Goal: Information Seeking & Learning: Learn about a topic

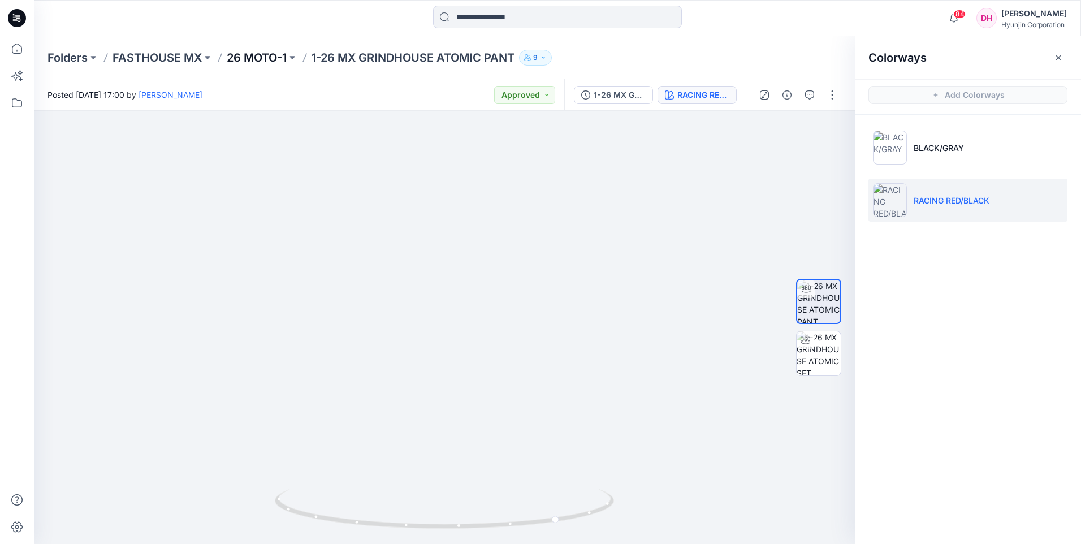
click at [247, 53] on p "26 MOTO-1" at bounding box center [257, 58] width 60 height 16
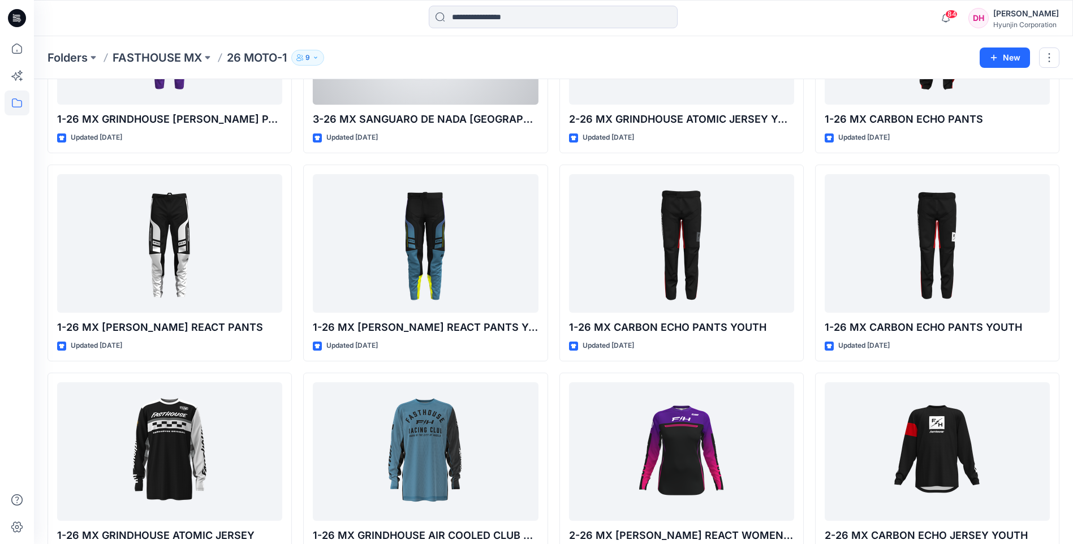
scroll to position [1270, 0]
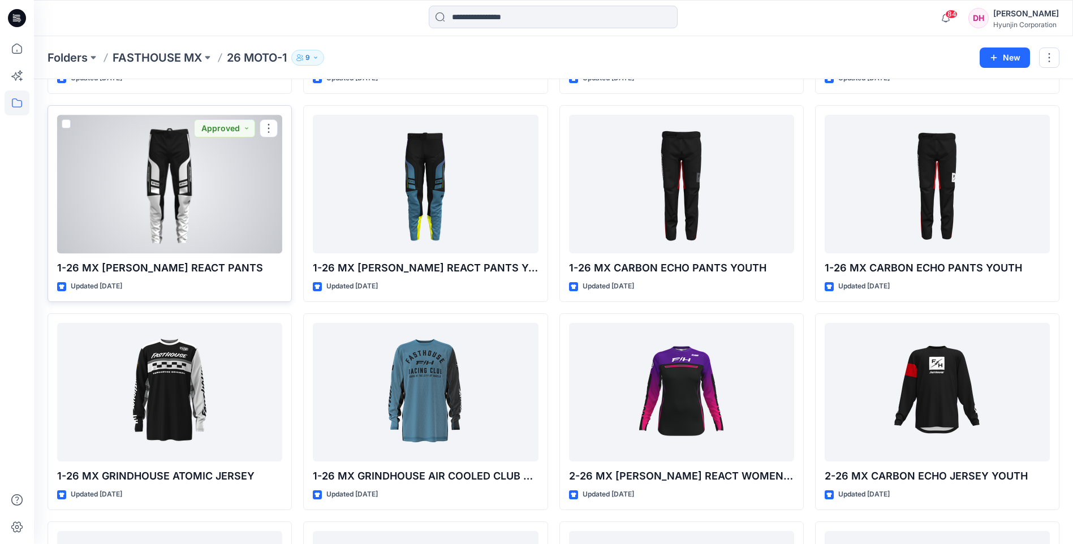
click at [228, 187] on div at bounding box center [169, 184] width 225 height 139
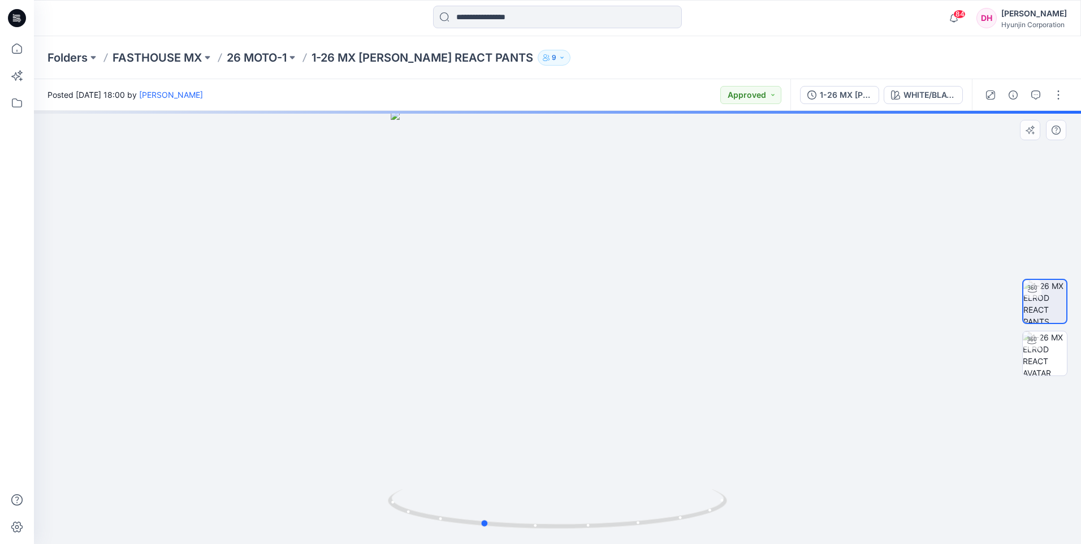
drag, startPoint x: 584, startPoint y: 335, endPoint x: 519, endPoint y: 339, distance: 65.8
click at [519, 339] on div at bounding box center [558, 327] width 1048 height 433
drag, startPoint x: 545, startPoint y: 199, endPoint x: 518, endPoint y: 478, distance: 280.7
click at [507, 544] on html "84 Notifications [PERSON_NAME] shared 3-26 MX SANGUARO PETROL CARGO PANTS in 26…" at bounding box center [540, 272] width 1081 height 544
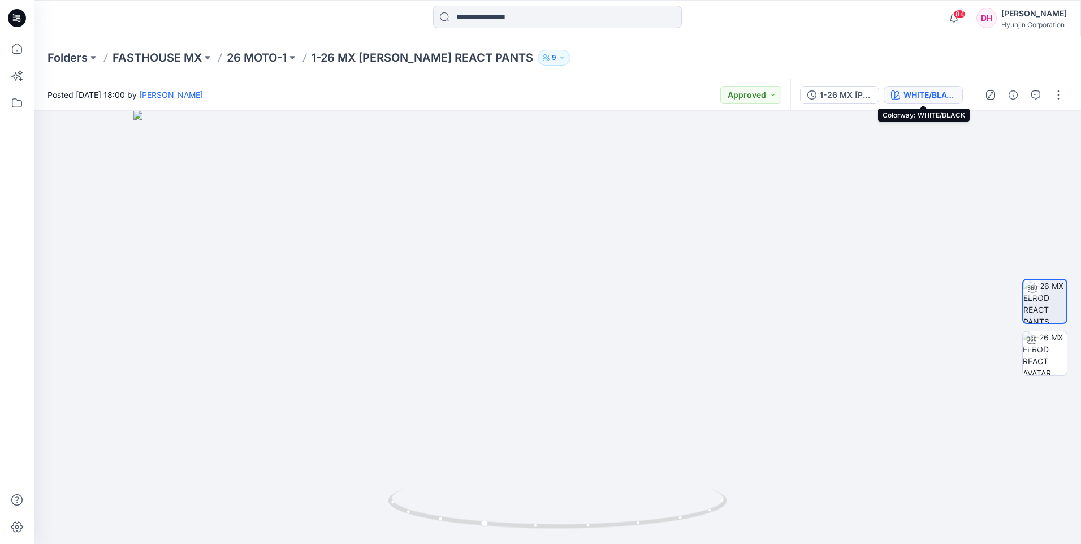
click at [921, 98] on div "WHITE/BLACK" at bounding box center [930, 95] width 52 height 12
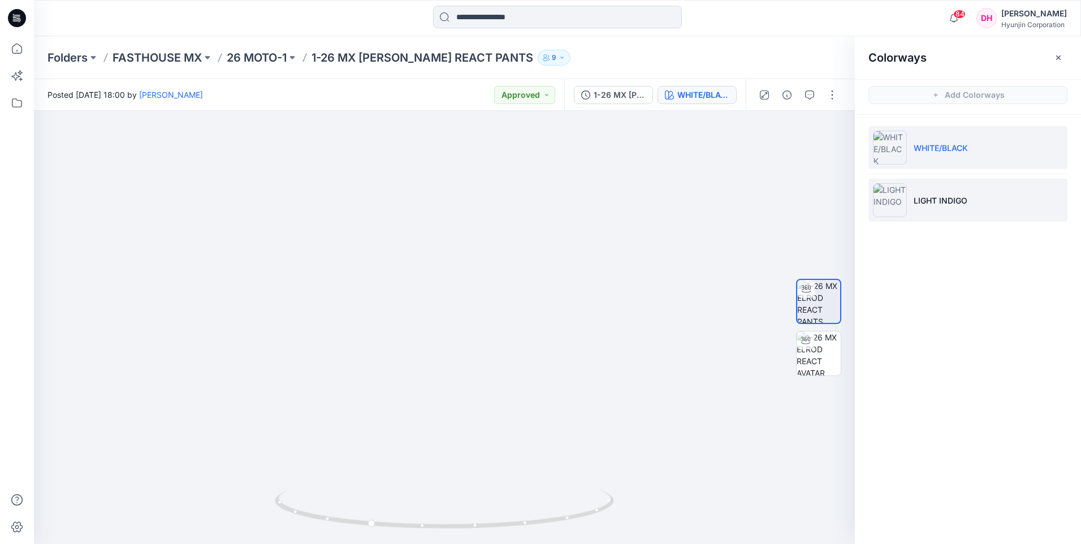
click at [934, 206] on p "LIGHT INDIGO" at bounding box center [941, 201] width 54 height 12
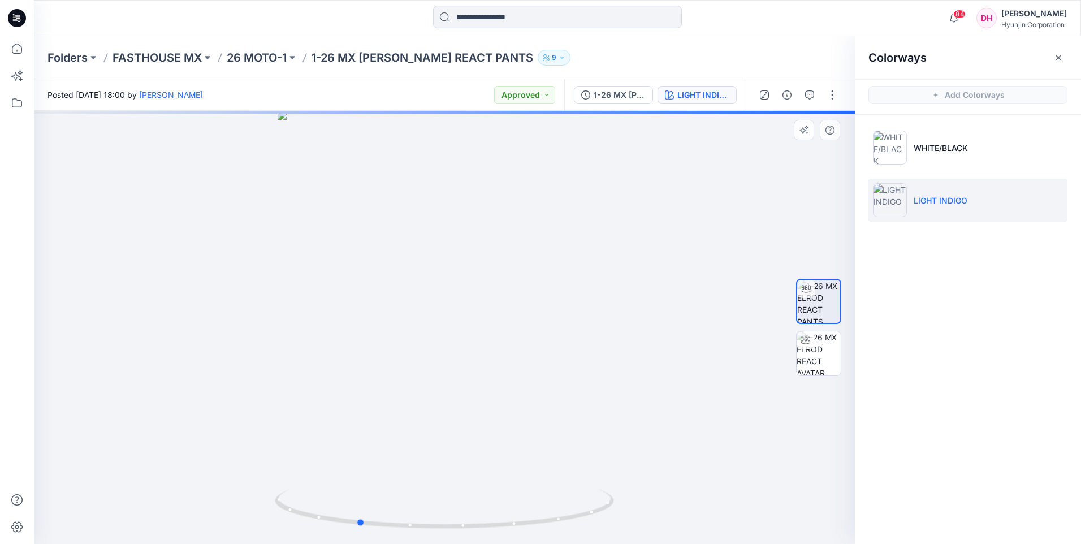
drag, startPoint x: 580, startPoint y: 370, endPoint x: 497, endPoint y: 386, distance: 85.2
click at [497, 386] on div at bounding box center [444, 327] width 821 height 433
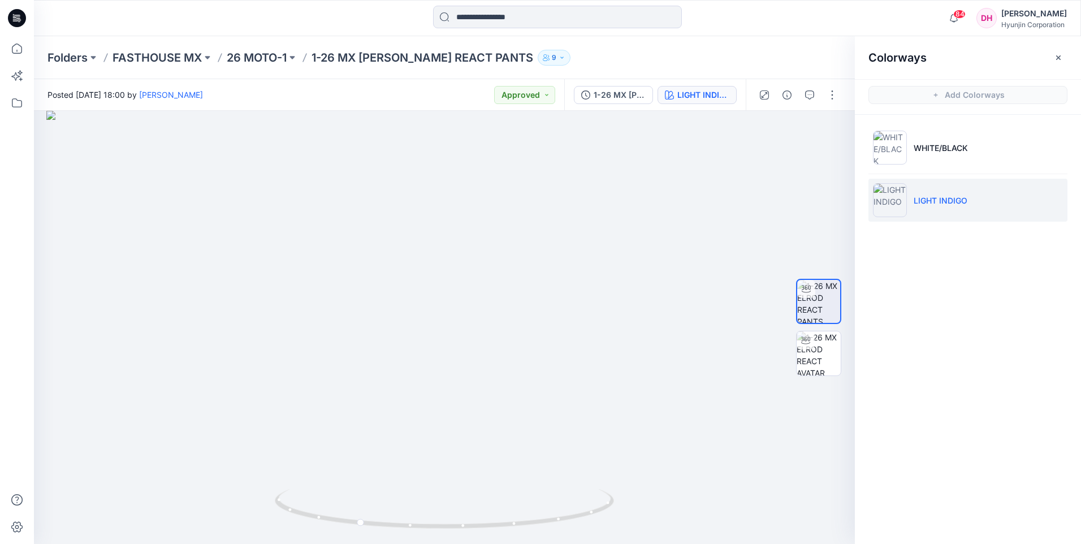
drag, startPoint x: 455, startPoint y: 362, endPoint x: 434, endPoint y: 568, distance: 207.5
click at [434, 544] on html "84 Notifications [PERSON_NAME] shared 3-26 MX SANGUARO PETROL CARGO PANTS in 26…" at bounding box center [540, 272] width 1081 height 544
click at [266, 62] on p "26 MOTO-1" at bounding box center [257, 58] width 60 height 16
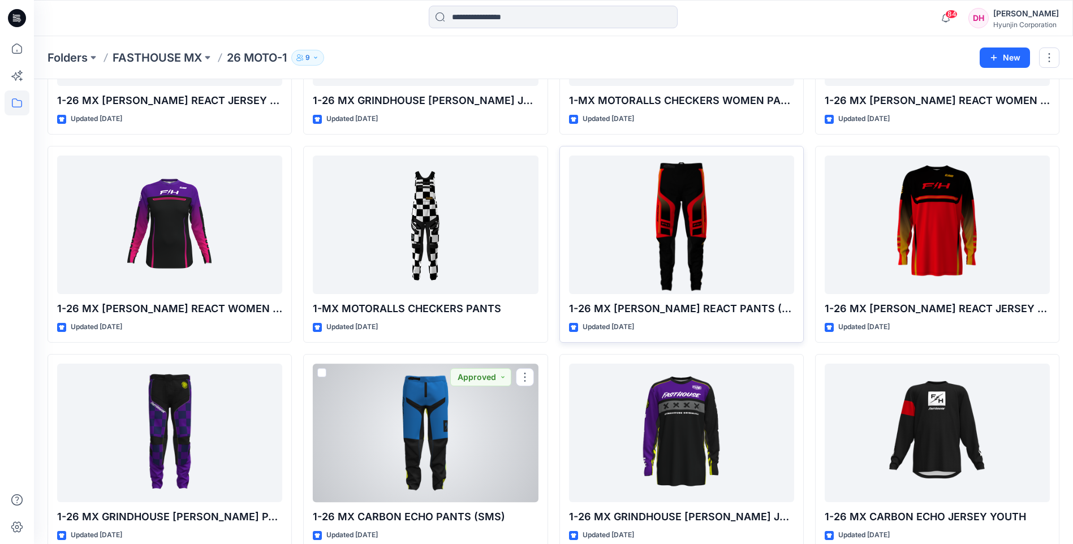
scroll to position [1838, 0]
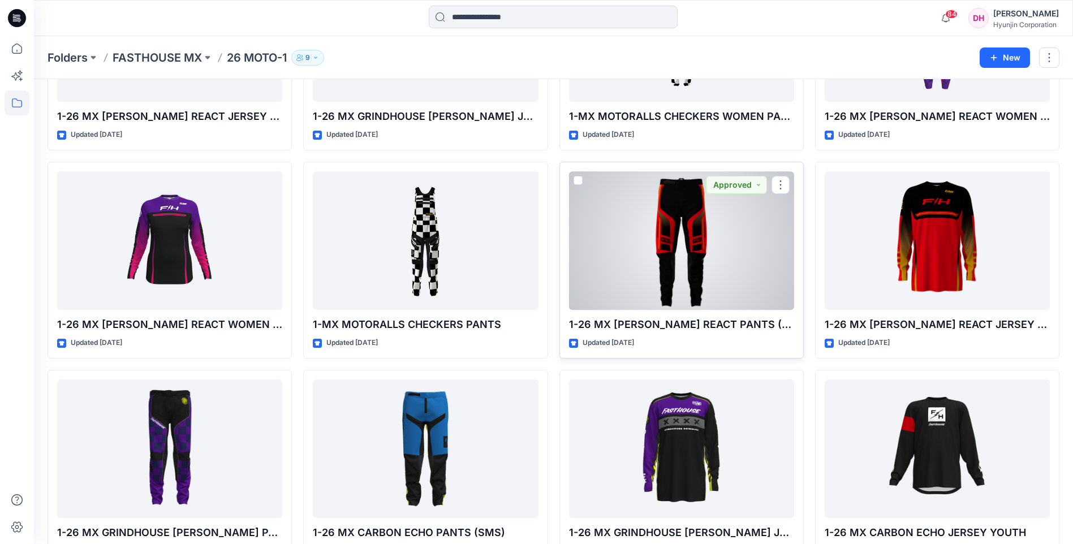
click at [676, 284] on div at bounding box center [681, 240] width 225 height 139
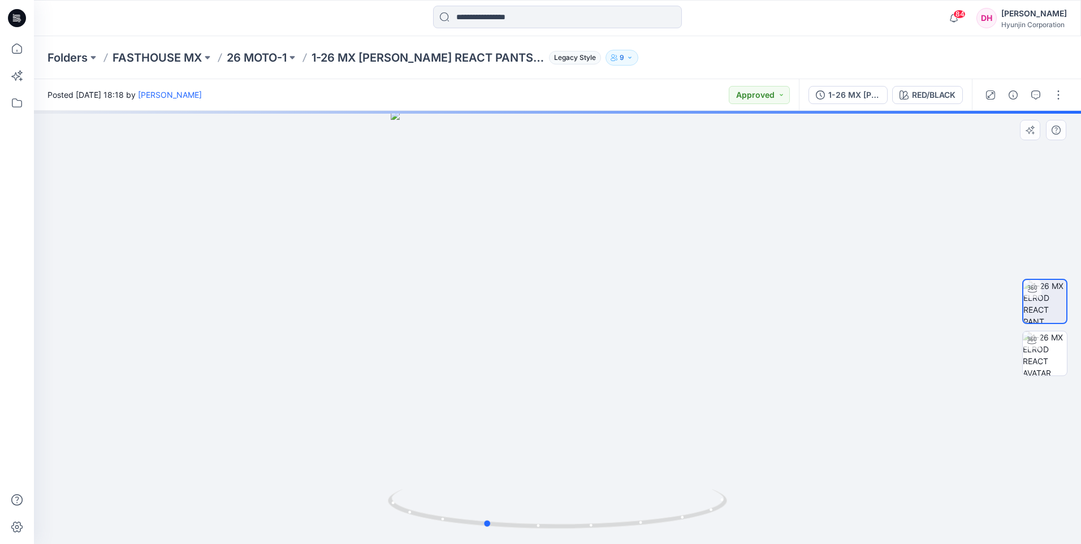
drag, startPoint x: 579, startPoint y: 358, endPoint x: 507, endPoint y: 364, distance: 72.7
click at [507, 364] on div at bounding box center [558, 327] width 1048 height 433
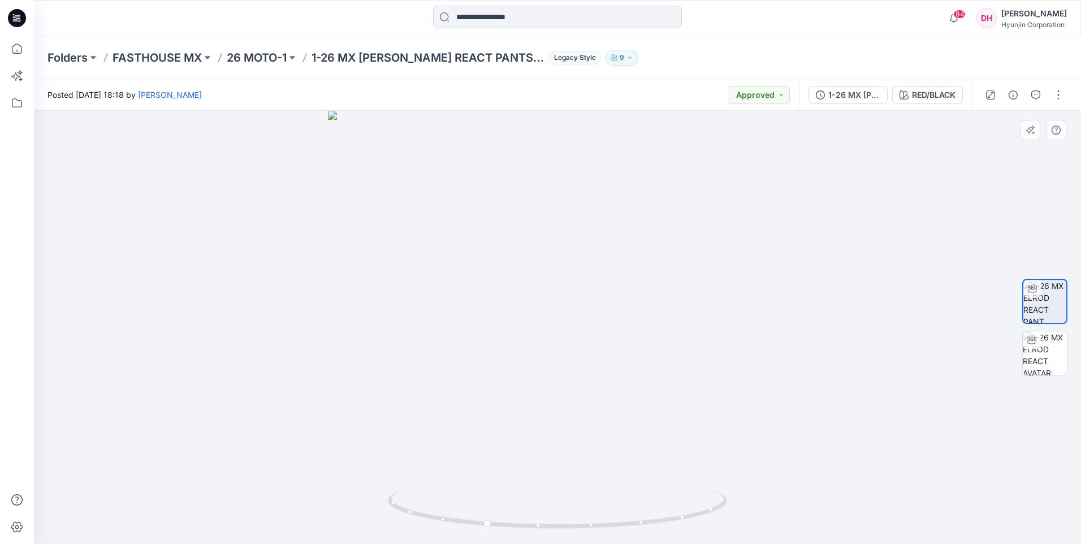
drag, startPoint x: 578, startPoint y: 297, endPoint x: 553, endPoint y: 427, distance: 132.5
click at [553, 436] on img at bounding box center [557, 327] width 459 height 433
drag, startPoint x: 563, startPoint y: 307, endPoint x: 561, endPoint y: 348, distance: 40.8
click at [561, 348] on img at bounding box center [557, 327] width 459 height 433
drag, startPoint x: 605, startPoint y: 367, endPoint x: 501, endPoint y: 382, distance: 105.8
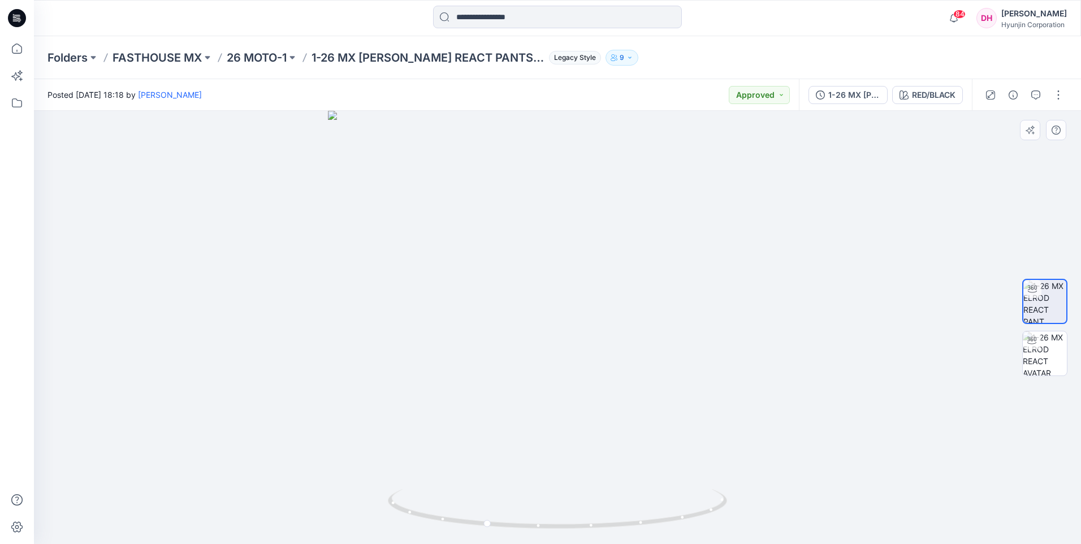
click at [501, 382] on img at bounding box center [557, 327] width 459 height 433
drag, startPoint x: 549, startPoint y: 370, endPoint x: 397, endPoint y: 386, distance: 152.4
click at [397, 386] on img at bounding box center [557, 327] width 459 height 433
drag, startPoint x: 475, startPoint y: 373, endPoint x: 621, endPoint y: 369, distance: 146.0
click at [617, 378] on img at bounding box center [557, 327] width 459 height 433
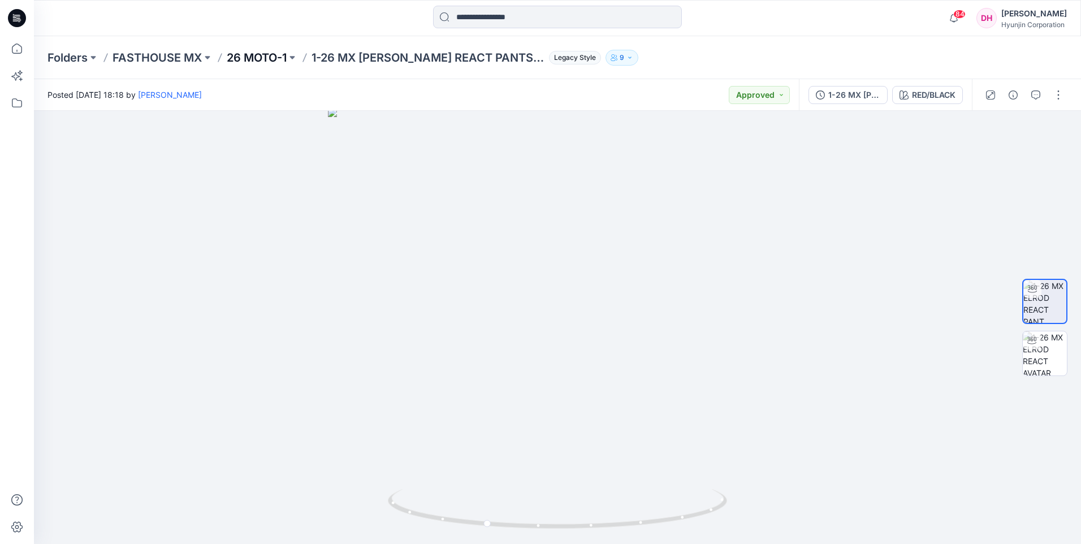
click at [285, 61] on p "26 MOTO-1" at bounding box center [257, 58] width 60 height 16
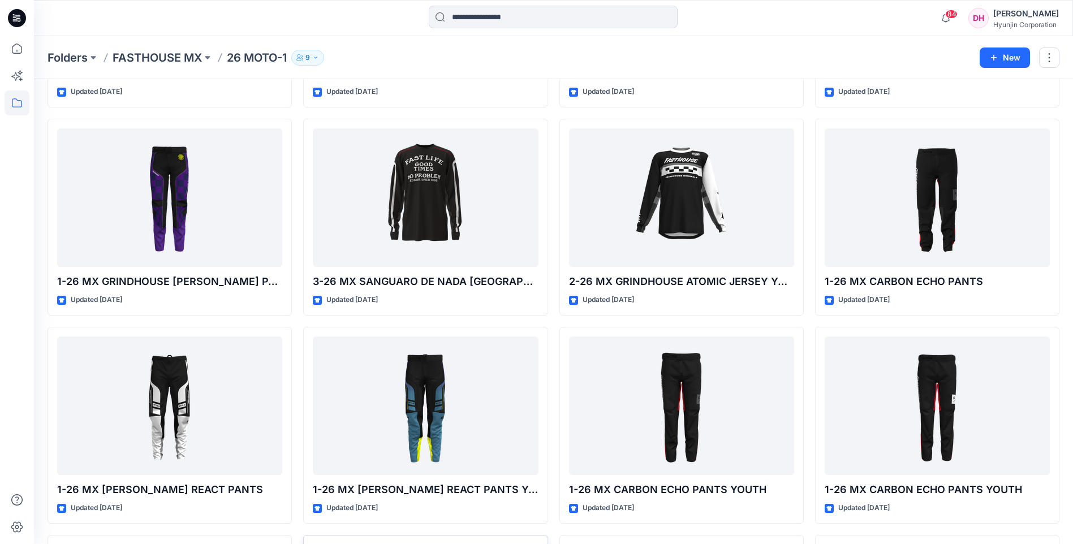
scroll to position [1162, 0]
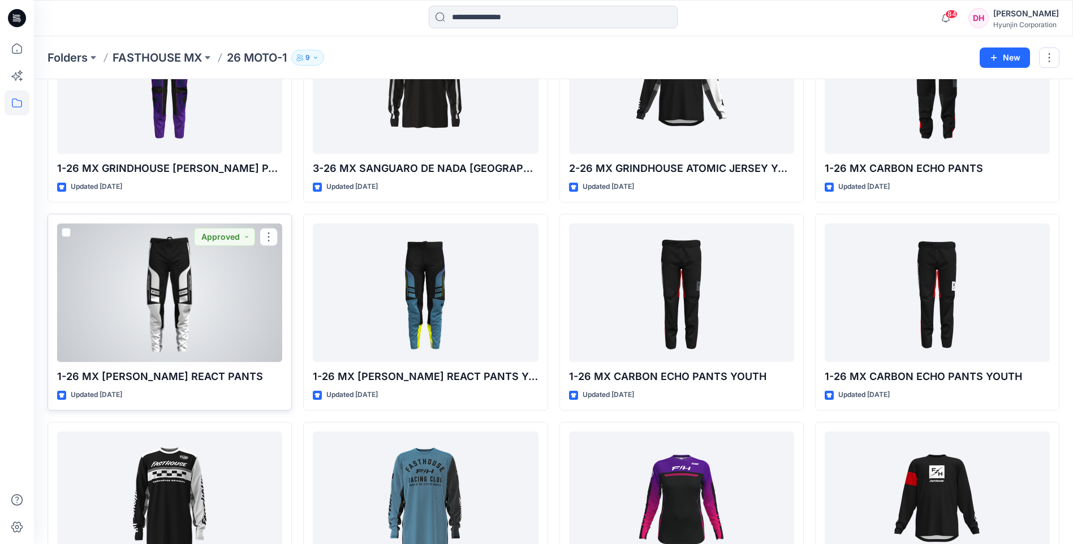
click at [177, 321] on div at bounding box center [169, 292] width 225 height 139
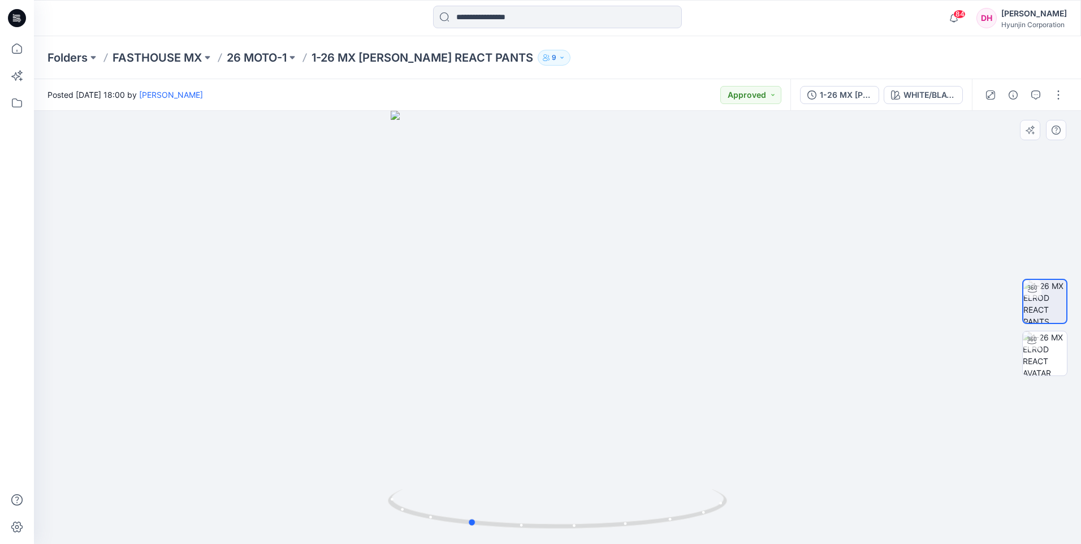
drag, startPoint x: 579, startPoint y: 258, endPoint x: 510, endPoint y: 272, distance: 71.0
click at [510, 272] on div at bounding box center [558, 327] width 1048 height 433
click at [929, 89] on div "WHITE/BLACK" at bounding box center [930, 95] width 52 height 12
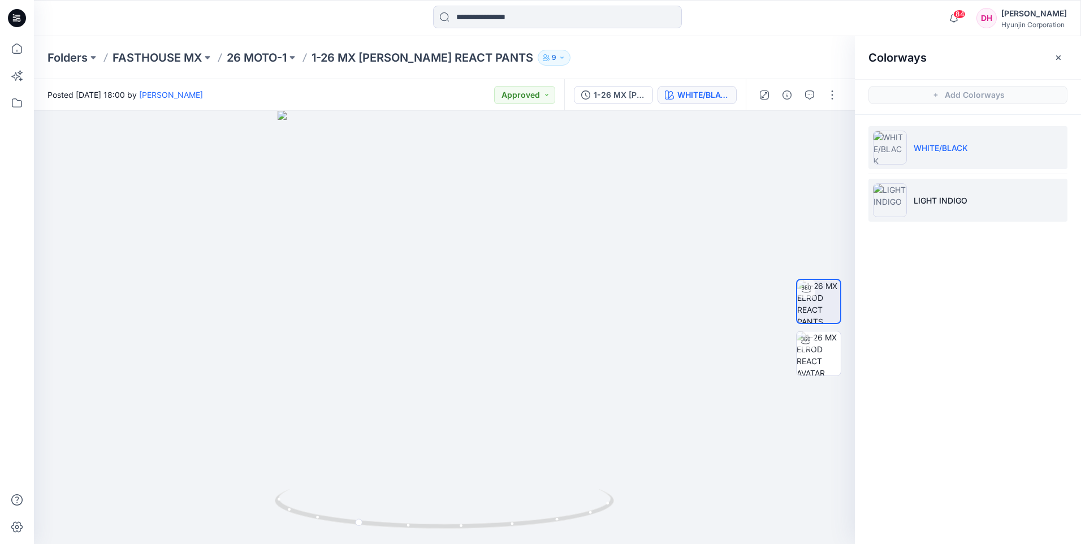
click at [929, 209] on li "LIGHT INDIGO" at bounding box center [968, 200] width 199 height 43
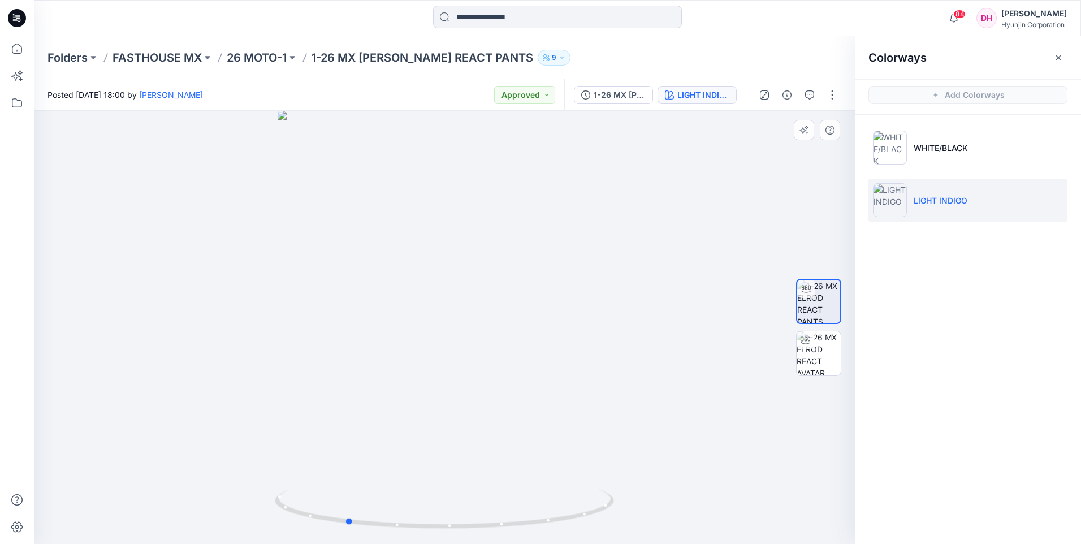
drag, startPoint x: 480, startPoint y: 338, endPoint x: 425, endPoint y: 350, distance: 56.0
click at [425, 350] on div at bounding box center [444, 327] width 821 height 433
drag, startPoint x: 502, startPoint y: 269, endPoint x: 475, endPoint y: 568, distance: 300.4
click at [475, 544] on html "84 Notifications [PERSON_NAME] shared 3-26 MX SANGUARO PETROL CARGO PANTS in 26…" at bounding box center [540, 272] width 1081 height 544
drag, startPoint x: 460, startPoint y: 329, endPoint x: 461, endPoint y: 352, distance: 23.8
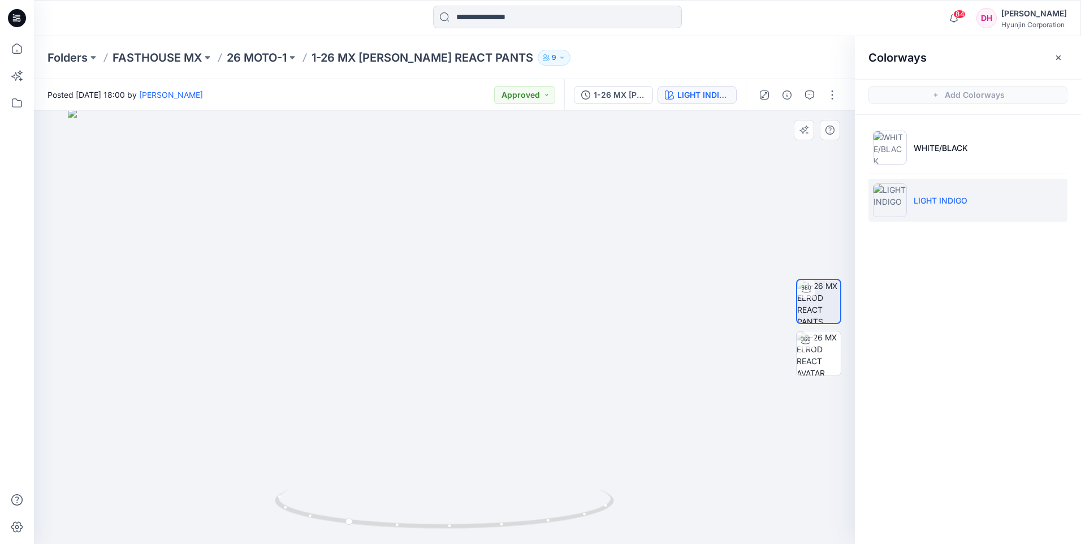
click at [489, 331] on img at bounding box center [445, 327] width 754 height 436
drag, startPoint x: 448, startPoint y: 381, endPoint x: 469, endPoint y: 394, distance: 25.4
click at [488, 387] on img at bounding box center [445, 327] width 754 height 433
drag, startPoint x: 401, startPoint y: 445, endPoint x: 515, endPoint y: 462, distance: 115.6
click at [515, 462] on img at bounding box center [445, 327] width 754 height 433
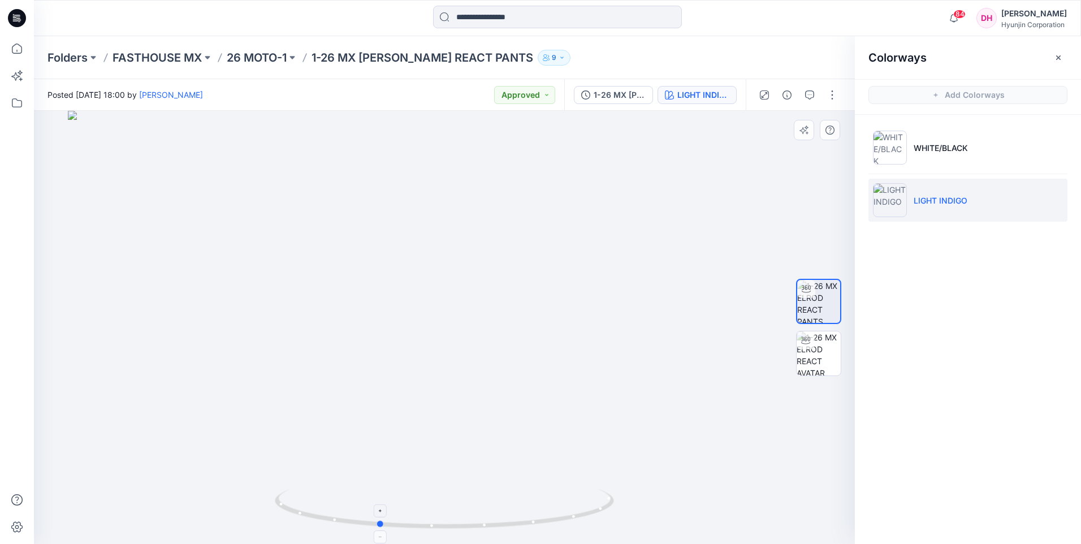
drag, startPoint x: 436, startPoint y: 499, endPoint x: 468, endPoint y: 524, distance: 40.7
click at [468, 524] on icon at bounding box center [446, 510] width 342 height 42
drag, startPoint x: 415, startPoint y: 377, endPoint x: 430, endPoint y: 268, distance: 109.7
click at [433, 262] on img at bounding box center [445, 307] width 670 height 474
drag, startPoint x: 433, startPoint y: 411, endPoint x: 502, endPoint y: 411, distance: 68.4
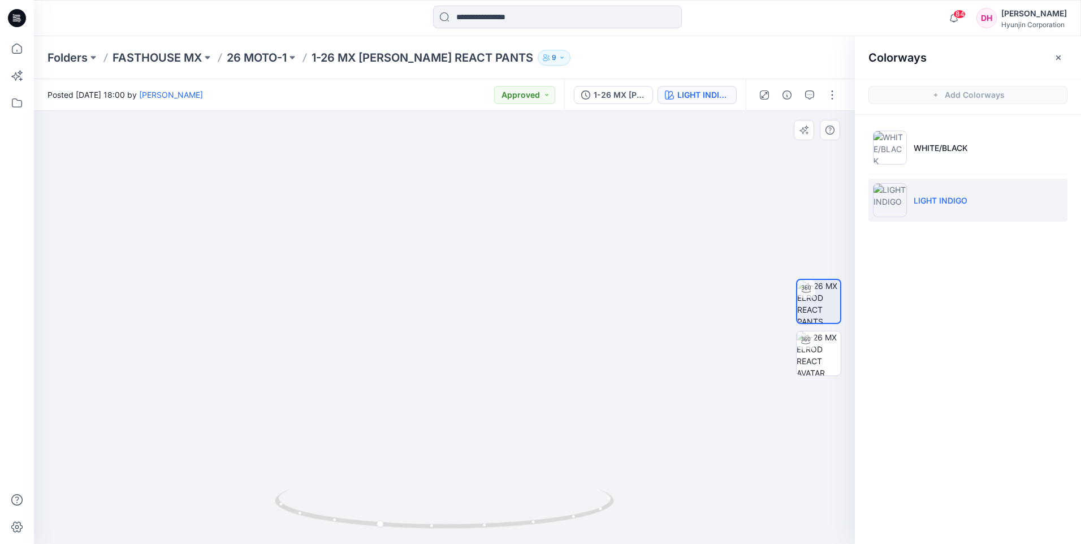
click at [502, 411] on img at bounding box center [445, 271] width 670 height 548
drag, startPoint x: 428, startPoint y: 476, endPoint x: 505, endPoint y: 450, distance: 81.2
click at [525, 443] on img at bounding box center [445, 255] width 670 height 577
drag, startPoint x: 436, startPoint y: 482, endPoint x: 486, endPoint y: 480, distance: 51.0
click at [486, 480] on img at bounding box center [445, 253] width 670 height 583
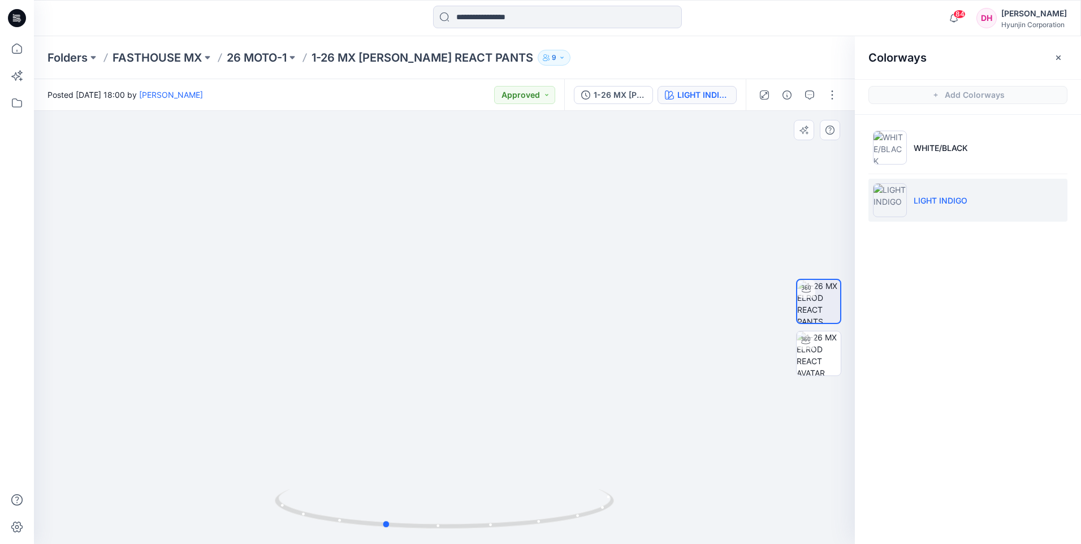
drag, startPoint x: 473, startPoint y: 506, endPoint x: 738, endPoint y: 378, distance: 294.0
click at [493, 503] on icon at bounding box center [446, 510] width 342 height 42
drag, startPoint x: 525, startPoint y: 429, endPoint x: 539, endPoint y: 394, distance: 37.6
click at [539, 394] on img at bounding box center [445, 232] width 670 height 624
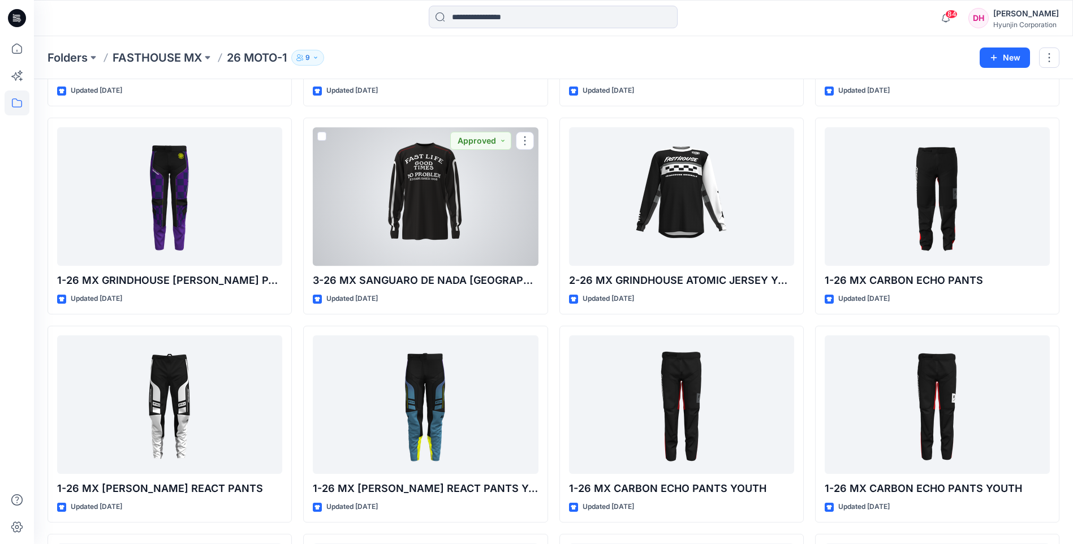
scroll to position [1157, 0]
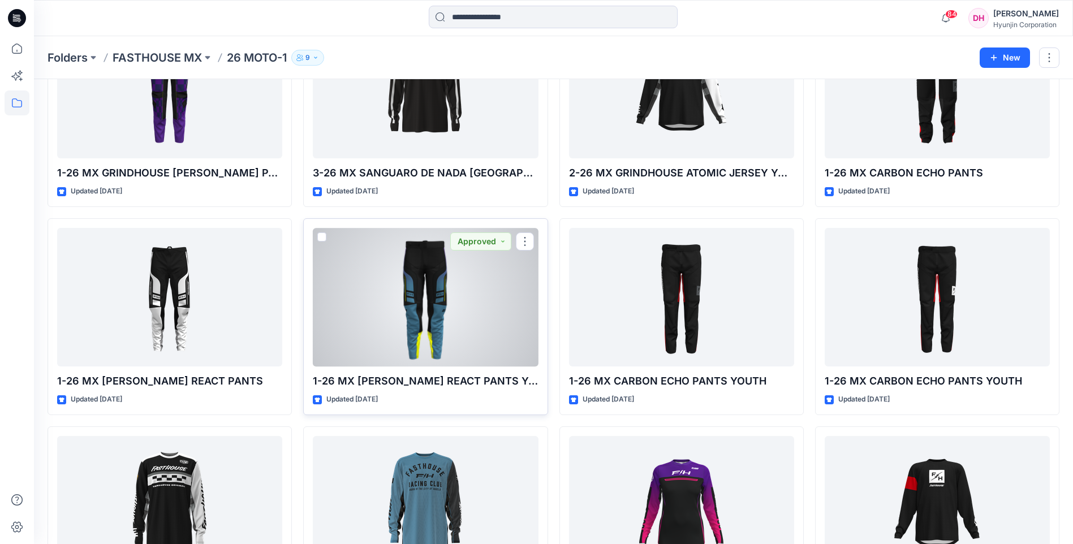
click at [482, 318] on div at bounding box center [425, 297] width 225 height 139
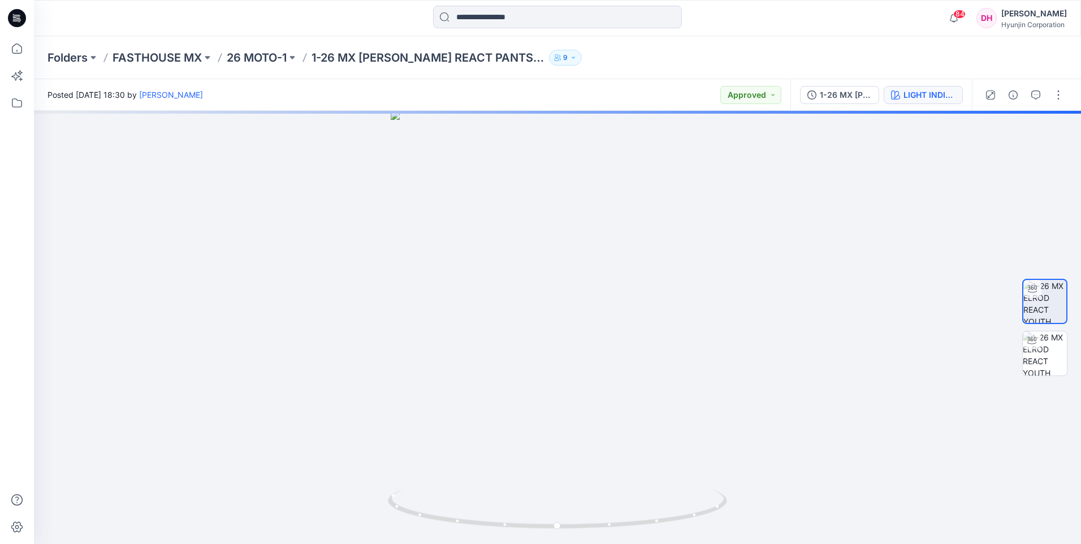
click at [934, 100] on div "LIGHT INDIGO" at bounding box center [930, 95] width 52 height 12
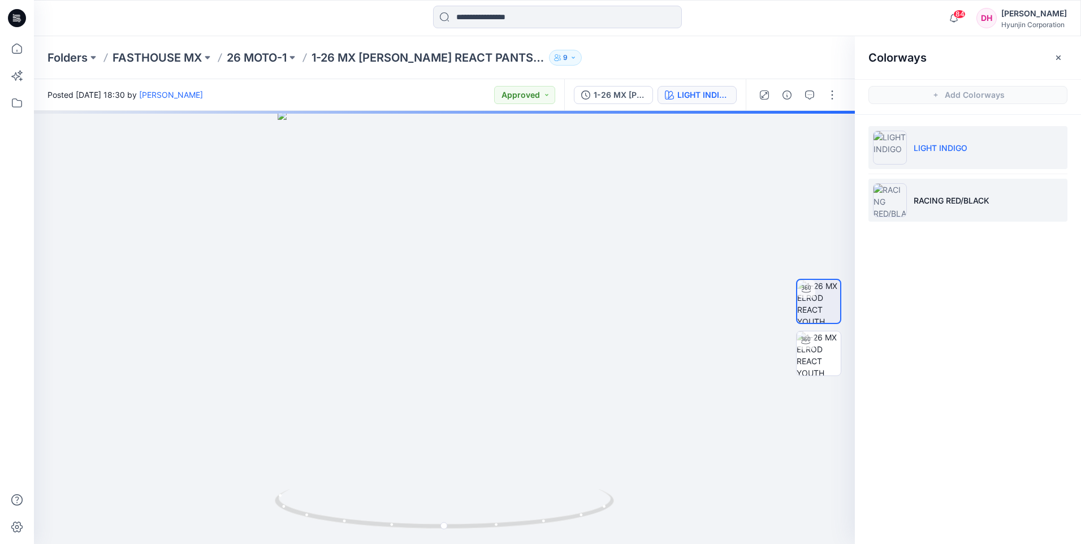
click at [940, 204] on p "RACING RED/BLACK" at bounding box center [952, 201] width 76 height 12
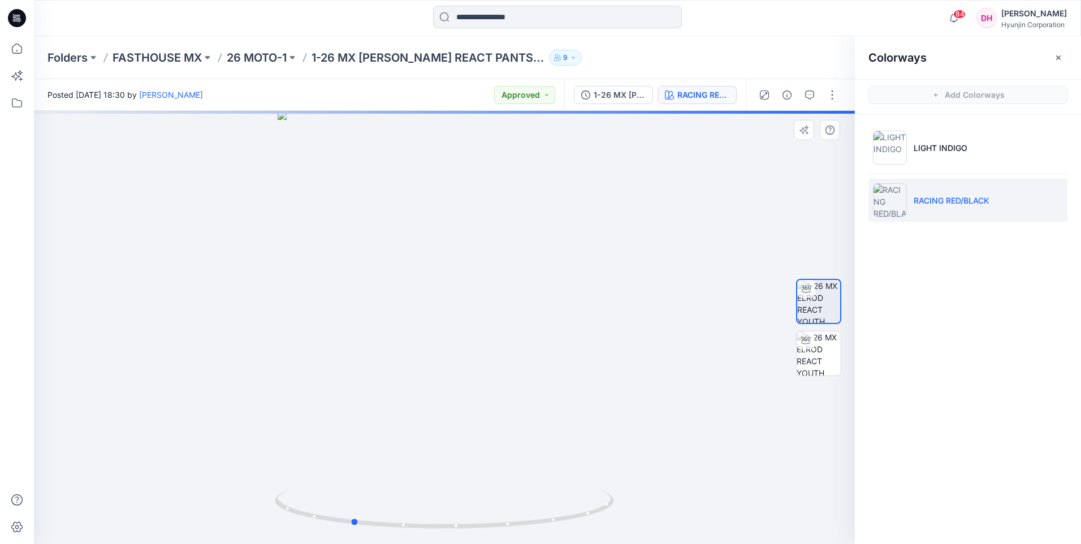
drag, startPoint x: 494, startPoint y: 434, endPoint x: 403, endPoint y: 453, distance: 93.5
click at [403, 453] on div at bounding box center [444, 327] width 821 height 433
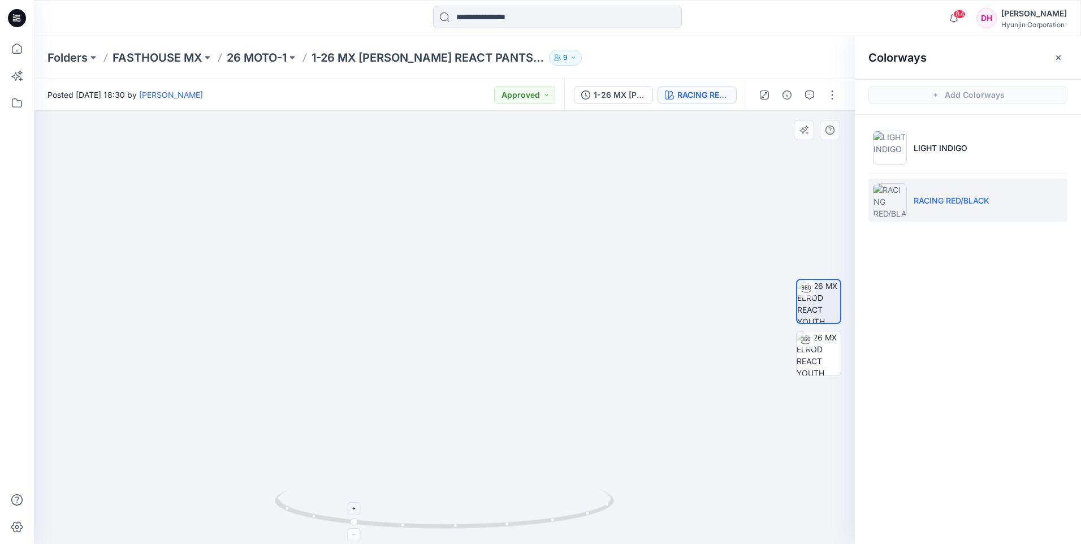
drag, startPoint x: 436, startPoint y: 419, endPoint x: 434, endPoint y: 490, distance: 70.7
click at [434, 490] on div at bounding box center [444, 327] width 821 height 433
click at [274, 61] on p "26 MOTO-1" at bounding box center [257, 58] width 60 height 16
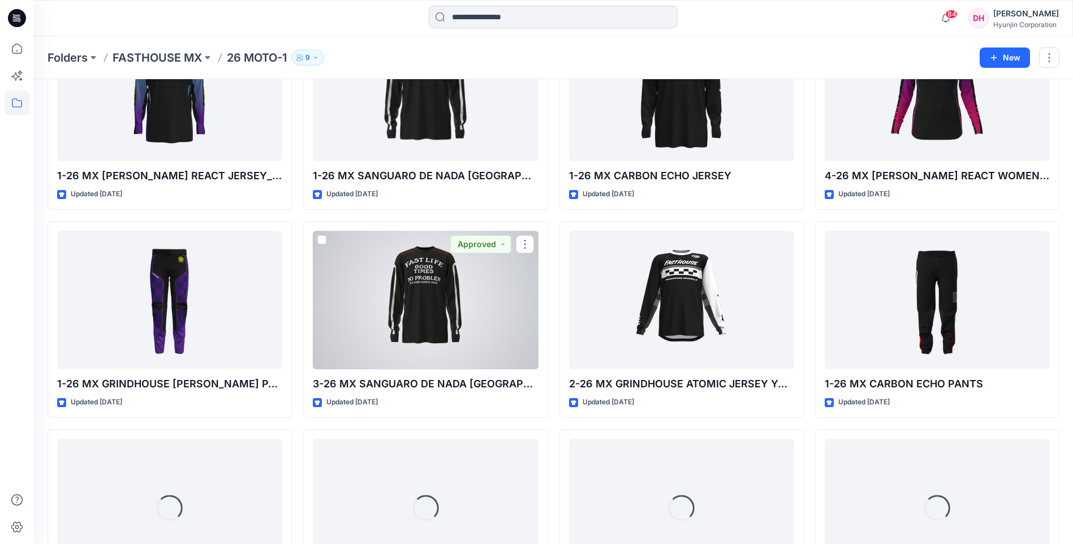
scroll to position [988, 0]
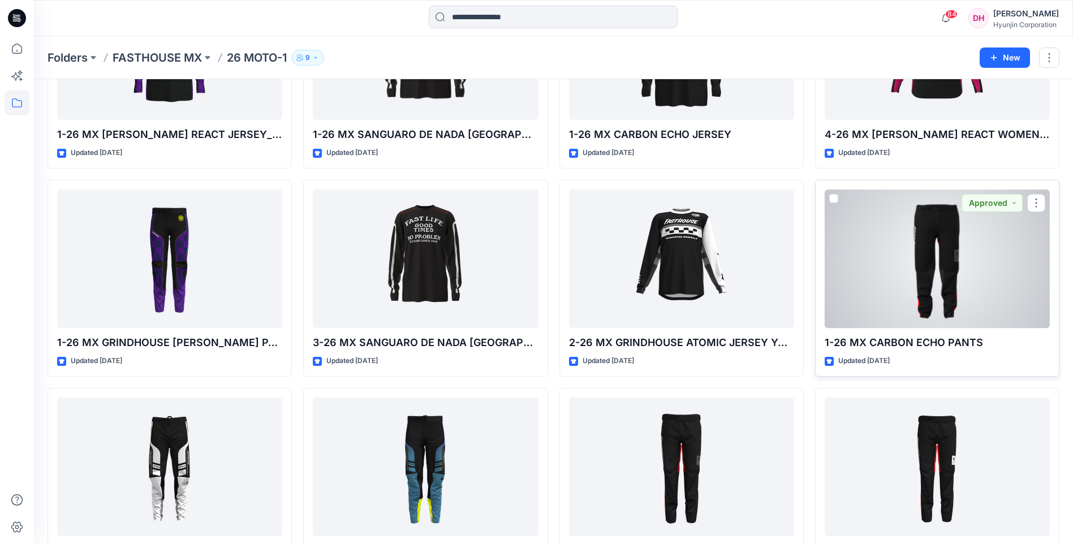
click at [904, 300] on div at bounding box center [937, 258] width 225 height 139
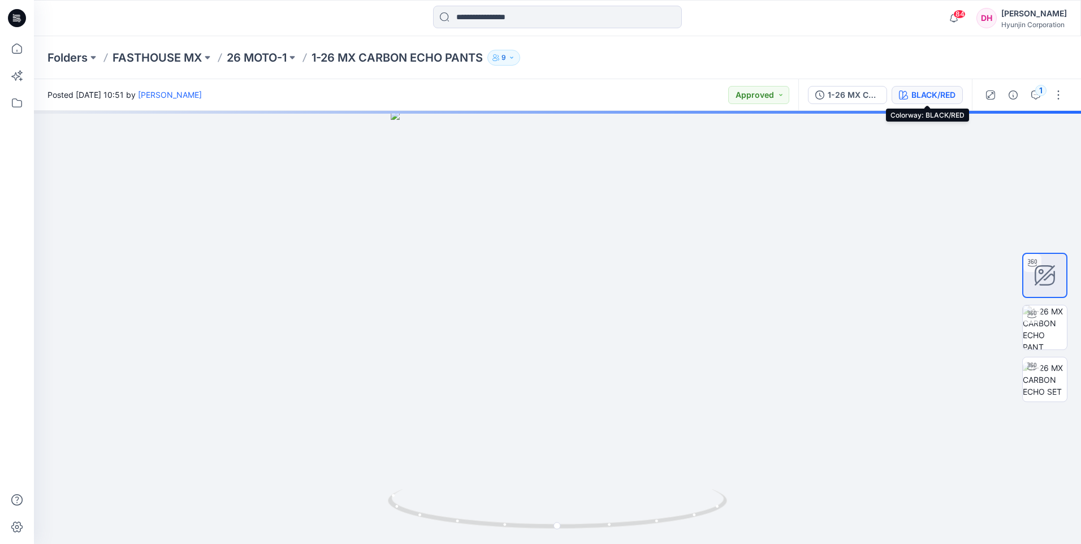
click at [952, 98] on div "BLACK/RED" at bounding box center [934, 95] width 44 height 12
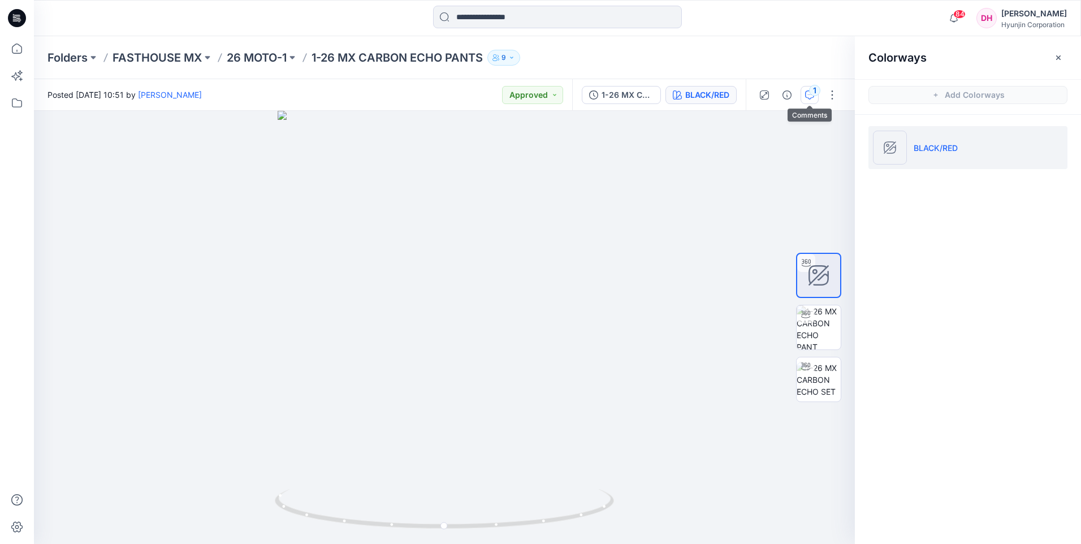
click at [807, 97] on icon "button" at bounding box center [809, 95] width 9 height 9
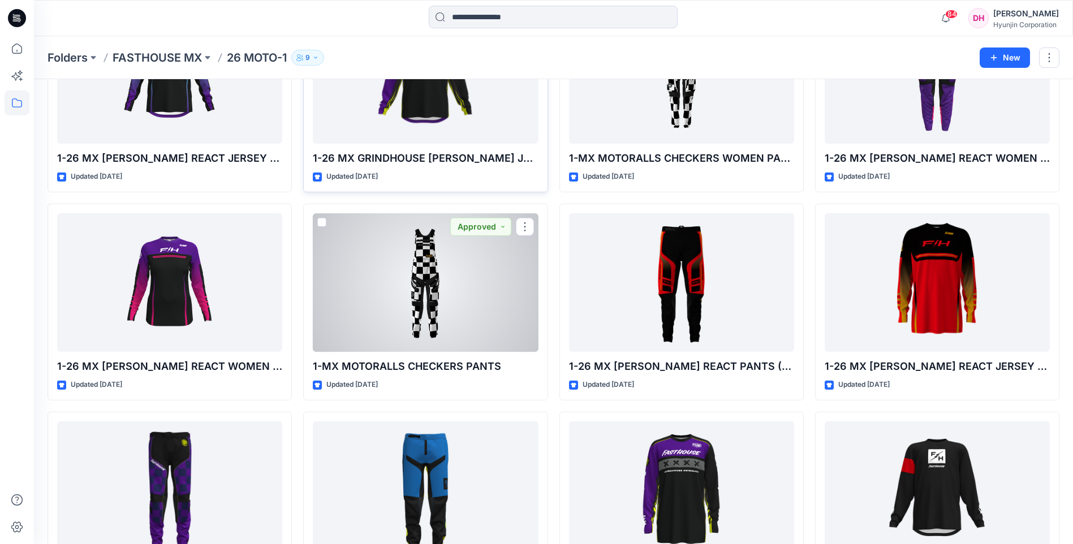
scroll to position [1895, 0]
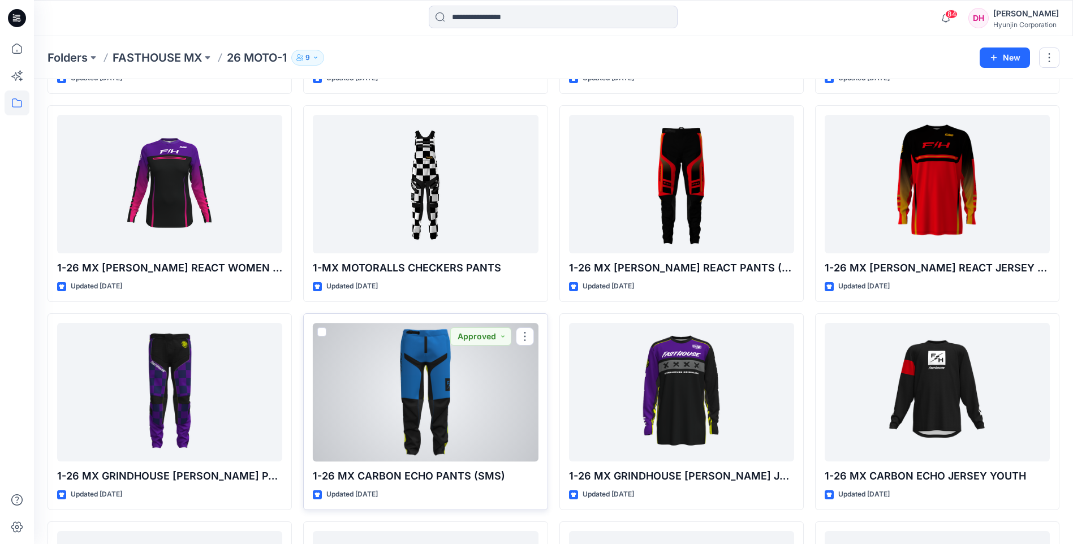
click at [432, 399] on div at bounding box center [425, 392] width 225 height 139
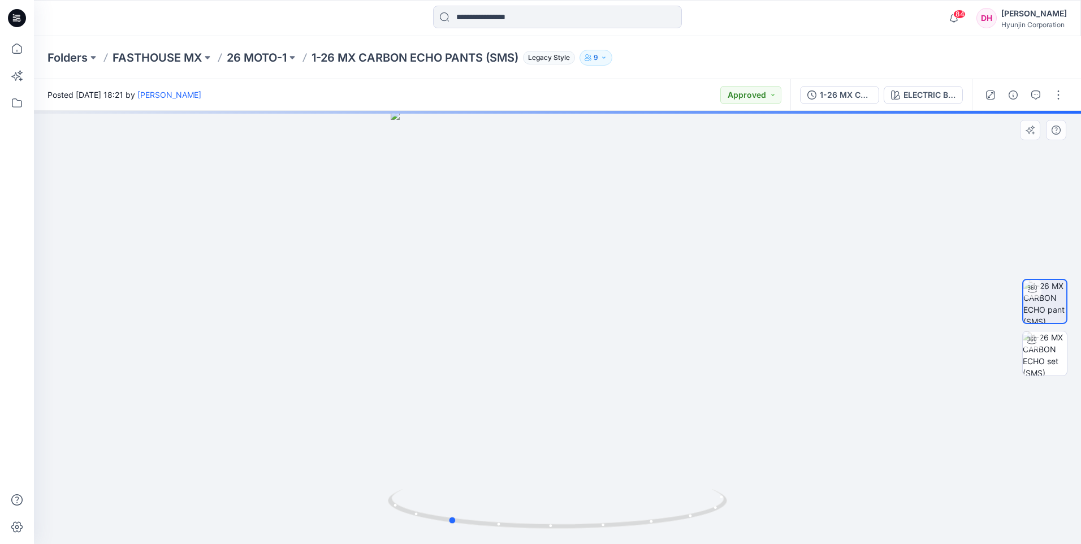
drag, startPoint x: 578, startPoint y: 339, endPoint x: 536, endPoint y: 342, distance: 41.4
click at [536, 342] on div at bounding box center [558, 327] width 1048 height 433
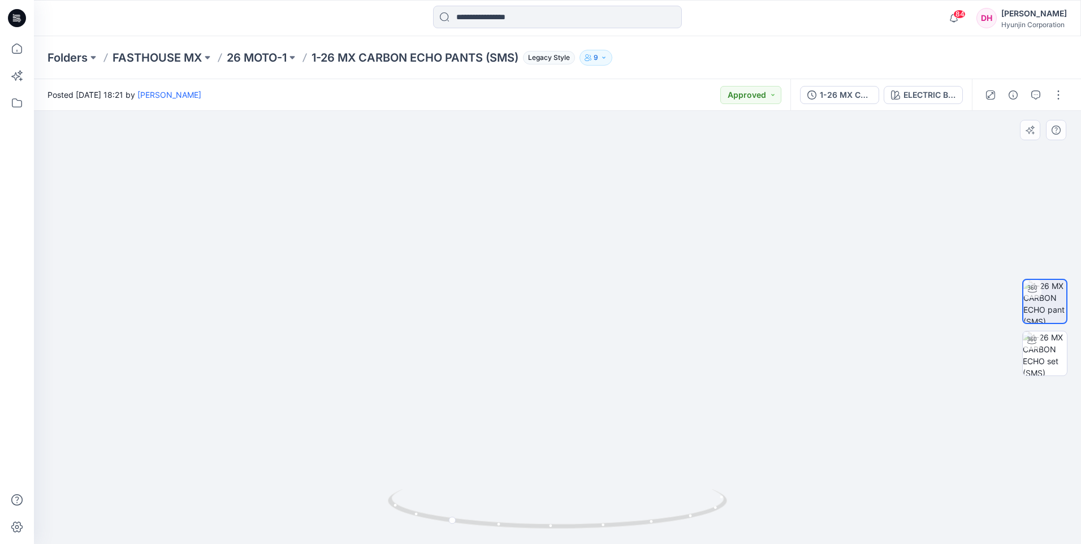
drag, startPoint x: 566, startPoint y: 243, endPoint x: 561, endPoint y: 469, distance: 225.8
click at [561, 469] on img at bounding box center [558, 297] width 754 height 493
drag, startPoint x: 557, startPoint y: 343, endPoint x: 549, endPoint y: 424, distance: 81.8
click at [549, 424] on img at bounding box center [558, 327] width 754 height 433
